Goal: Complete application form

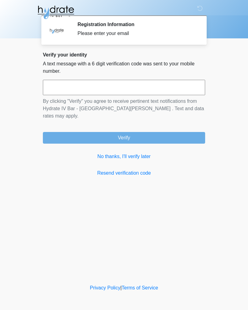
click at [127, 90] on input "text" at bounding box center [124, 87] width 163 height 15
type input "******"
click at [134, 132] on button "Verify" at bounding box center [124, 138] width 163 height 12
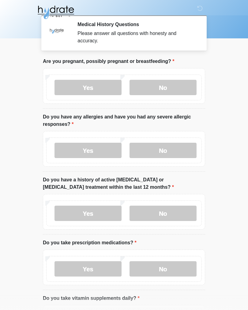
click at [169, 88] on label "No" at bounding box center [163, 87] width 67 height 15
click at [170, 147] on label "No" at bounding box center [163, 150] width 67 height 15
click at [169, 216] on label "No" at bounding box center [163, 212] width 67 height 15
click at [170, 269] on label "No" at bounding box center [163, 268] width 67 height 15
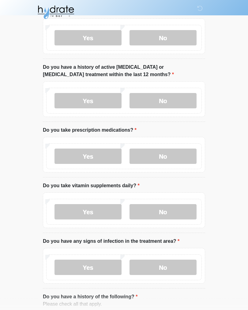
scroll to position [129, 0]
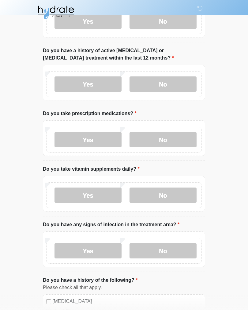
click at [103, 191] on label "Yes" at bounding box center [88, 194] width 67 height 15
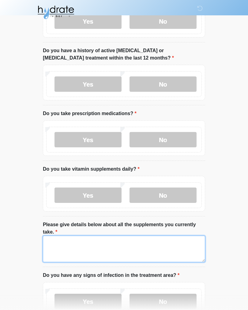
click at [133, 249] on textarea "Please give details below about all the supplements you currently take." at bounding box center [124, 248] width 163 height 26
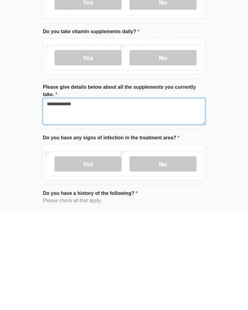
type textarea "**********"
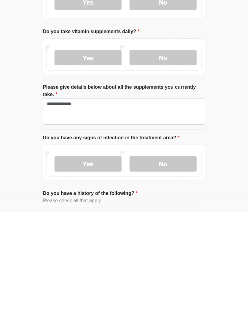
click at [168, 254] on label "No" at bounding box center [163, 261] width 67 height 15
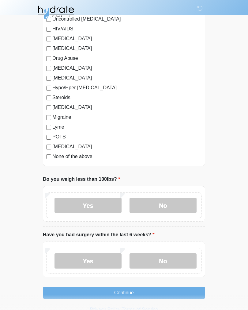
scroll to position [638, 0]
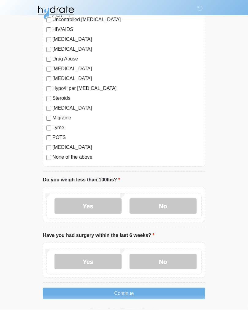
click at [174, 206] on label "No" at bounding box center [163, 205] width 67 height 15
click at [173, 259] on label "No" at bounding box center [163, 261] width 67 height 15
click at [156, 290] on button "Continue" at bounding box center [124, 293] width 163 height 12
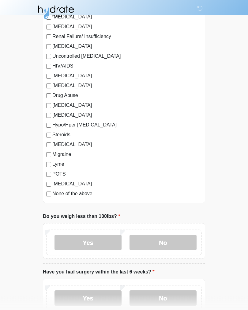
scroll to position [649, 0]
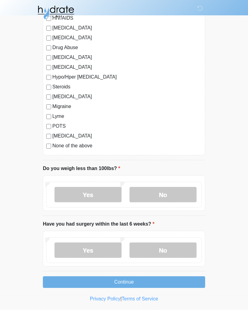
click at [159, 280] on button "Continue" at bounding box center [124, 282] width 163 height 12
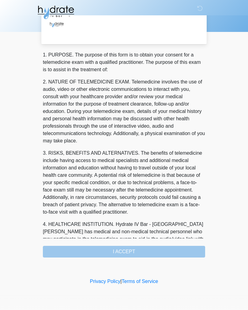
scroll to position [0, 0]
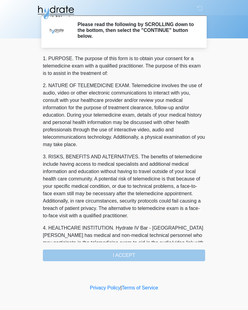
click at [145, 254] on div "1. PURPOSE. The purpose of this form is to obtain your consent for a telemedici…" at bounding box center [124, 158] width 163 height 206
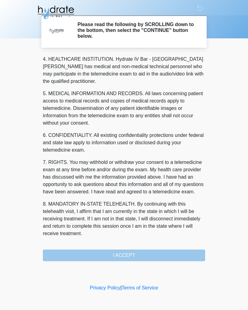
scroll to position [176, 0]
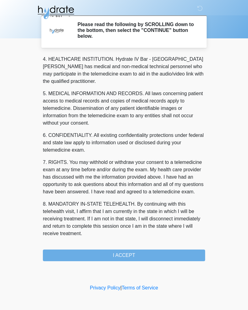
click at [133, 254] on button "I ACCEPT" at bounding box center [124, 255] width 163 height 12
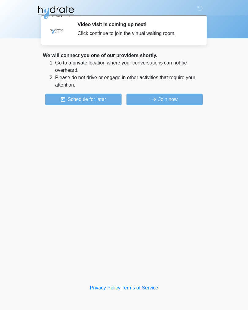
click at [162, 98] on button "Join now" at bounding box center [165, 100] width 76 height 12
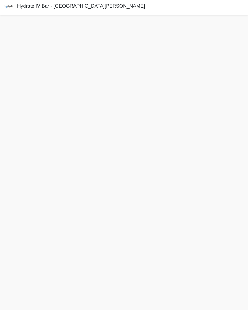
scroll to position [7, 0]
